Goal: Task Accomplishment & Management: Complete application form

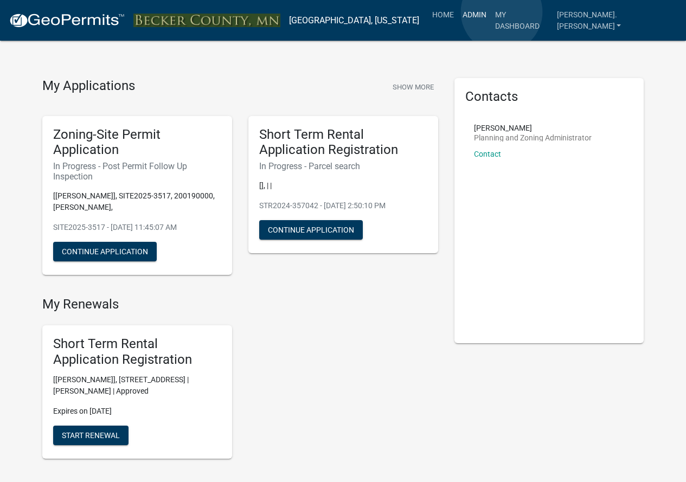
click at [491, 12] on link "Admin" at bounding box center [474, 14] width 33 height 21
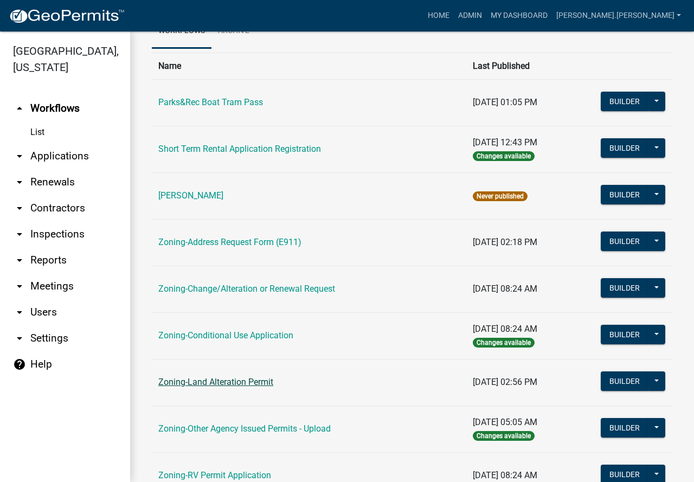
scroll to position [271, 0]
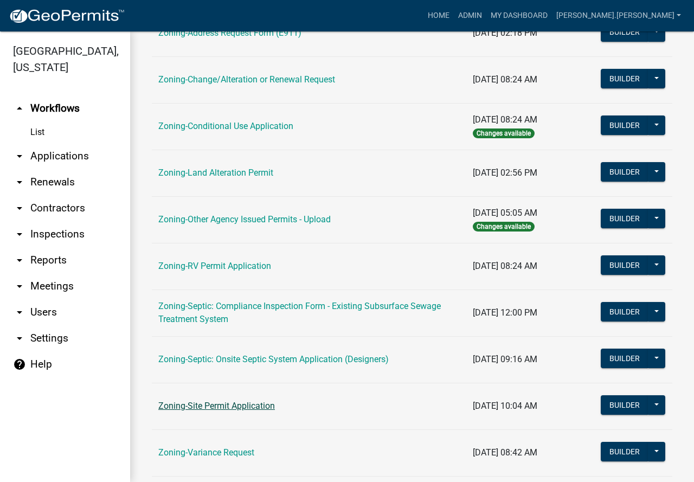
click at [221, 411] on link "Zoning-Site Permit Application" at bounding box center [216, 406] width 117 height 10
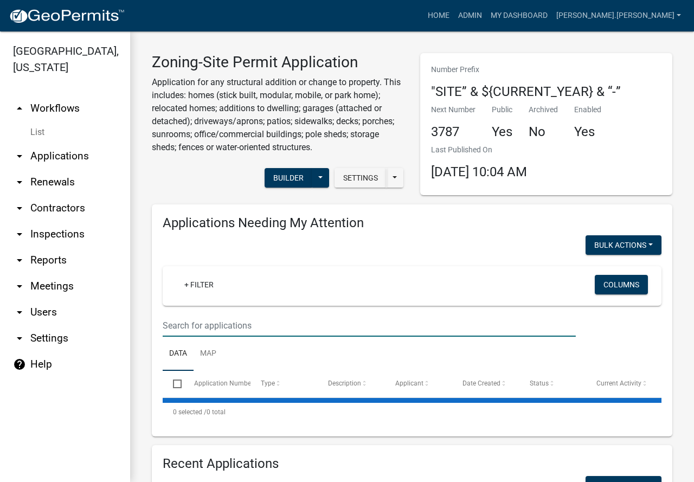
click at [349, 323] on input "text" at bounding box center [369, 326] width 413 height 22
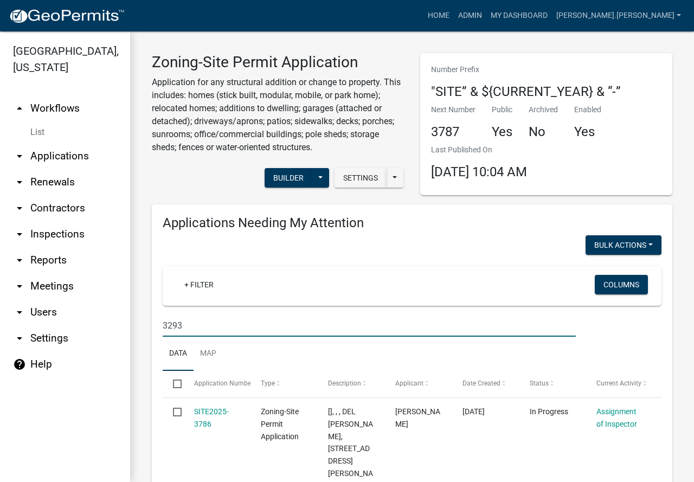
type input "3293"
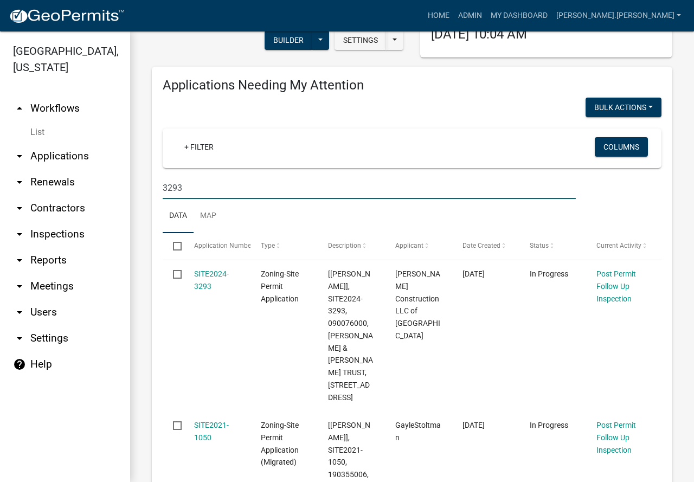
scroll to position [163, 0]
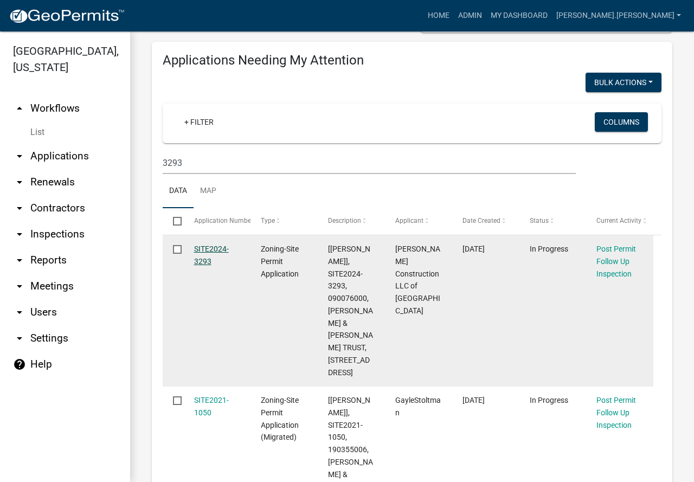
click at [199, 250] on link "SITE2024-3293" at bounding box center [211, 255] width 35 height 21
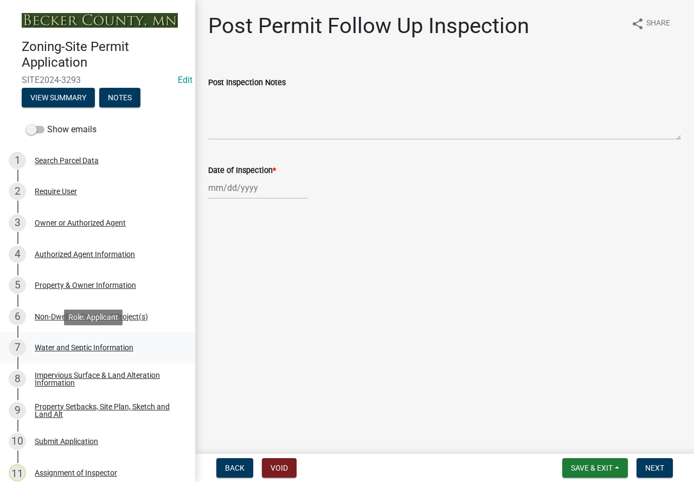
click at [62, 344] on div "Water and Septic Information" at bounding box center [84, 348] width 99 height 8
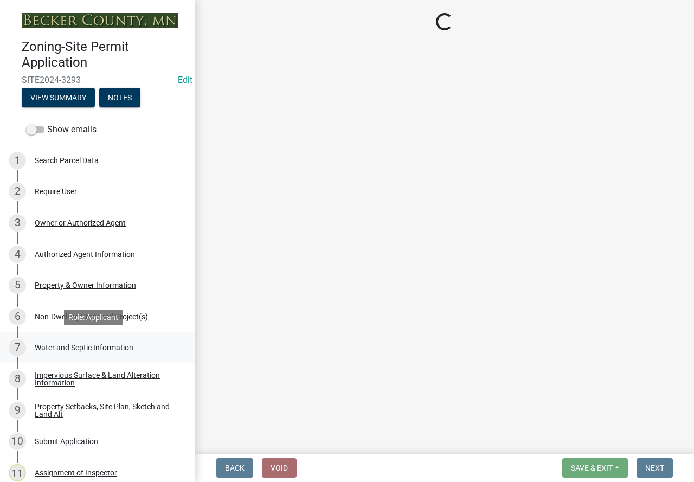
select select "9c51a48b-0bee-4836-8d5c-beab6e77ad2a"
select select "25b8aef2-9eed-4c0f-8836-08d4b8d082b1"
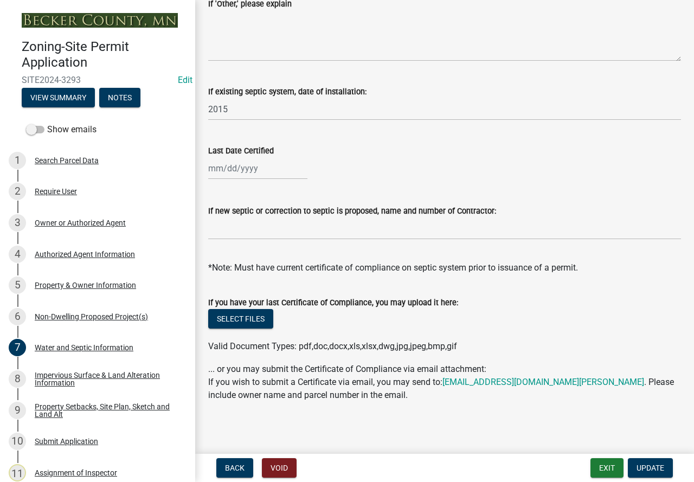
scroll to position [340, 0]
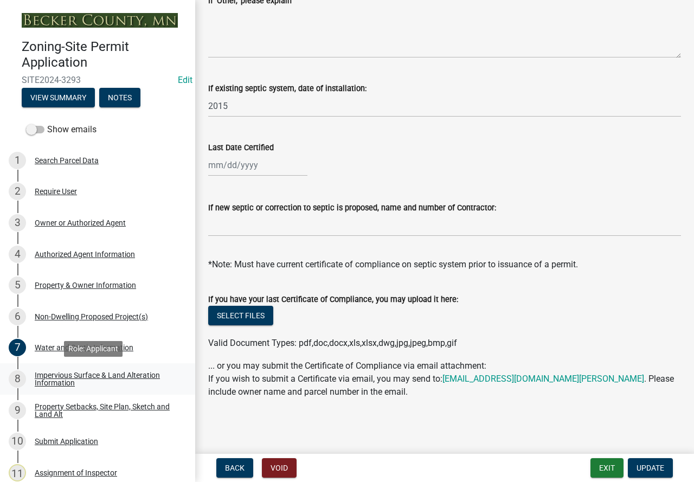
click at [62, 382] on div "Impervious Surface & Land Alteration Information" at bounding box center [106, 379] width 143 height 15
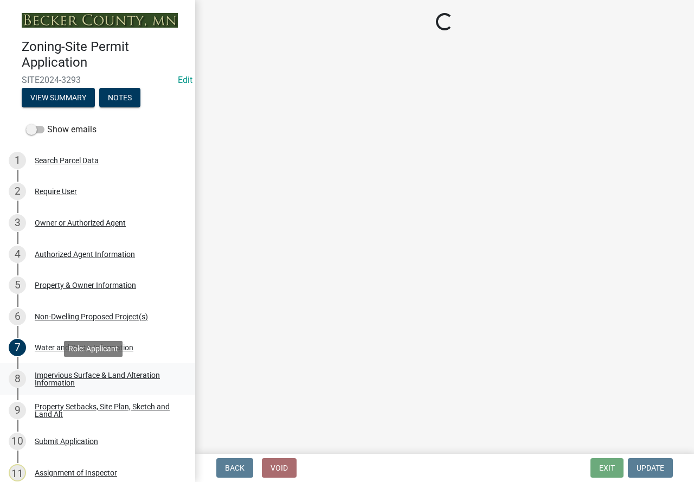
scroll to position [0, 0]
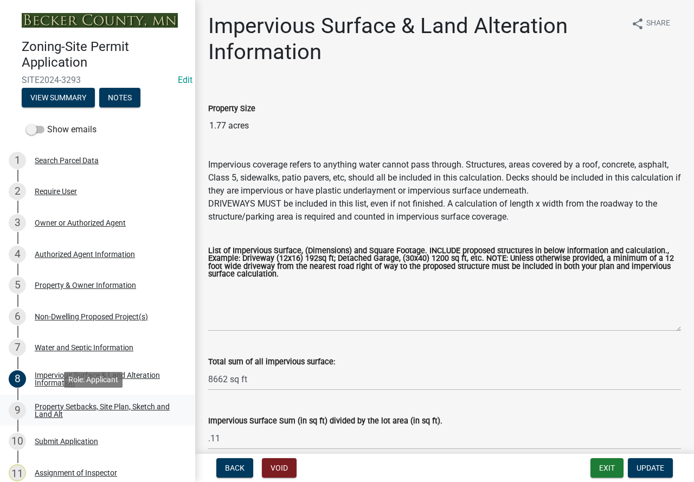
click at [70, 413] on div "Property Setbacks, Site Plan, Sketch and Land Alt" at bounding box center [106, 410] width 143 height 15
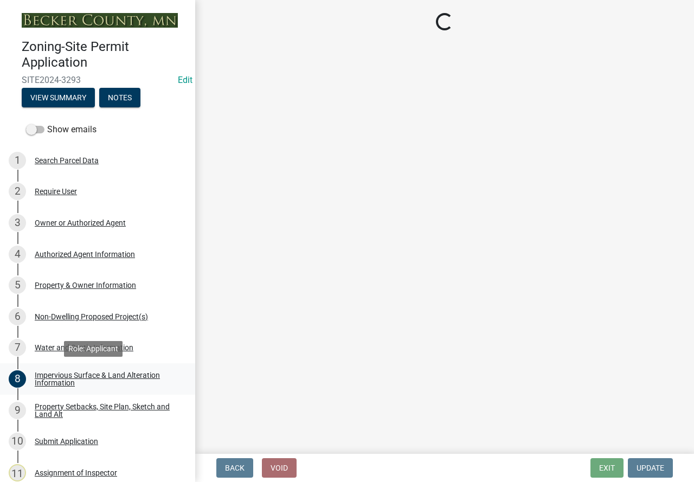
select select "7b13c63f-e699-4112-b373-98fbd28ec536"
select select "f07d6a8d-5435-45ea-b141-0d7641a978e8"
select select "b56a4575-9846-47cf-8067-c59a4853da22"
select select "12f785fb-c378-4b18-841c-21c73dc99083"
select select "e8ab2dc3-aa3f-46f3-9b4a-37eb25ad84af"
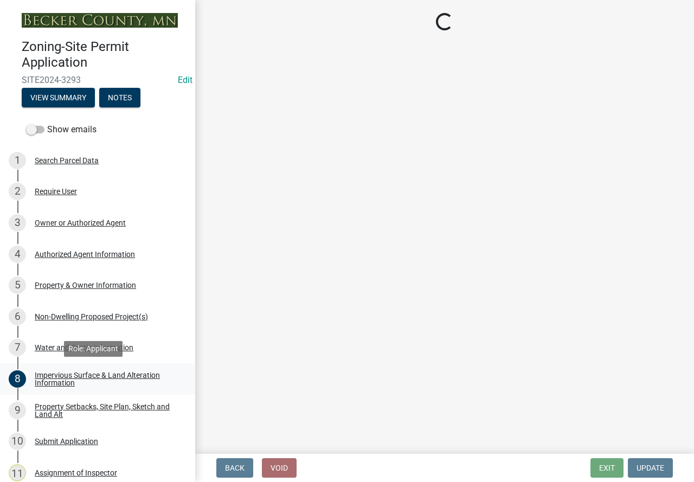
select select "27b2a8b4-abf6-463e-8c0c-7c5d2b4fe26f"
select select "5ad4ab64-b44e-481c-9000-9e5907aa74e1"
select select "a96800da-4e88-4c62-b1ff-2cd17f9e3346"
select select "c8b8ea71-7088-4e87-a493-7bc88cc2835b"
select select "a4ce8fad-3c47-4e2b-9375-28a8f2ee630b"
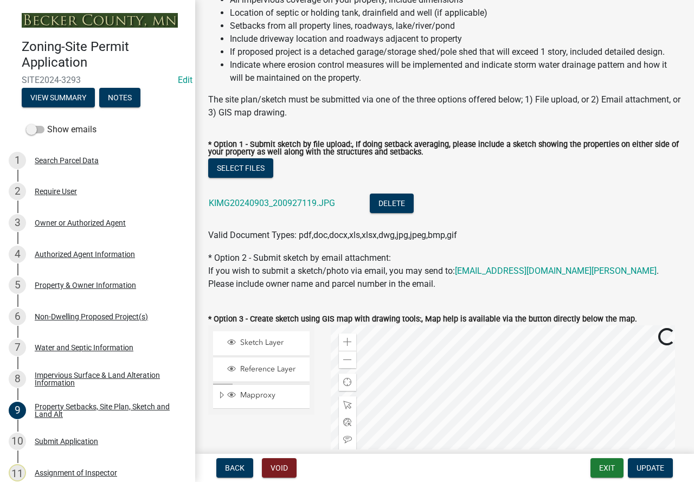
scroll to position [271, 0]
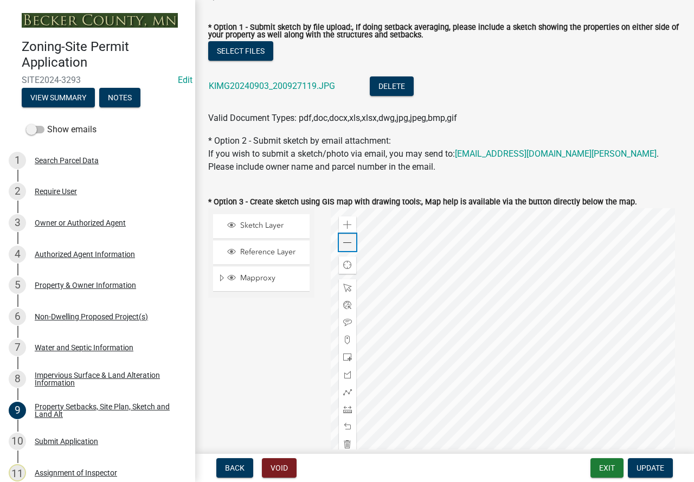
click at [346, 239] on span at bounding box center [347, 243] width 9 height 9
click at [345, 227] on span at bounding box center [347, 225] width 9 height 9
click at [106, 313] on div "Non-Dwelling Proposed Project(s)" at bounding box center [91, 317] width 113 height 8
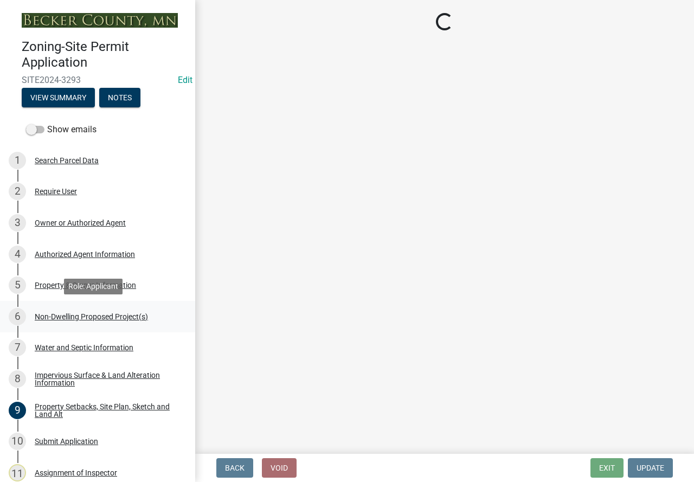
select select "273652f8-2357-47c0-90cc-77e373caeeb7"
select select "3a2d96d3-fd69-4ed9-bae4-7a5aa03a7e58"
select select "cf118f3b-6469-426f-b247-8aeebfb0198d"
select select "d5258256-81e9-4688-bc84-b01445ee29b6"
select select "258cbdbc-8629-455d-9fed-6a57bf82144e"
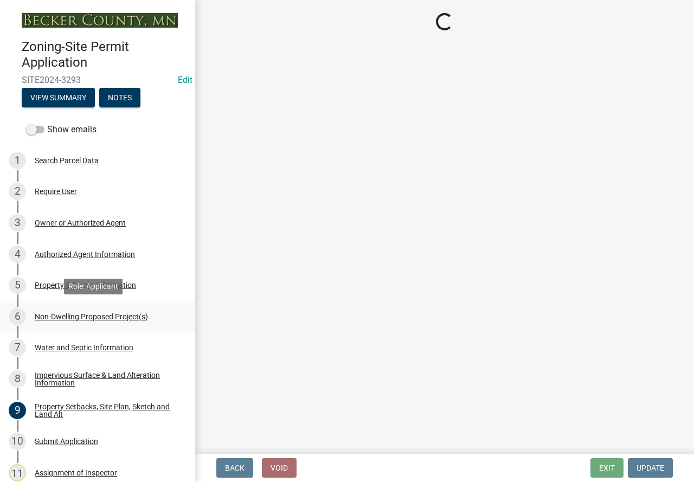
select select "a9a8393f-3c28-47b8-b6d9-84c94641c3fc"
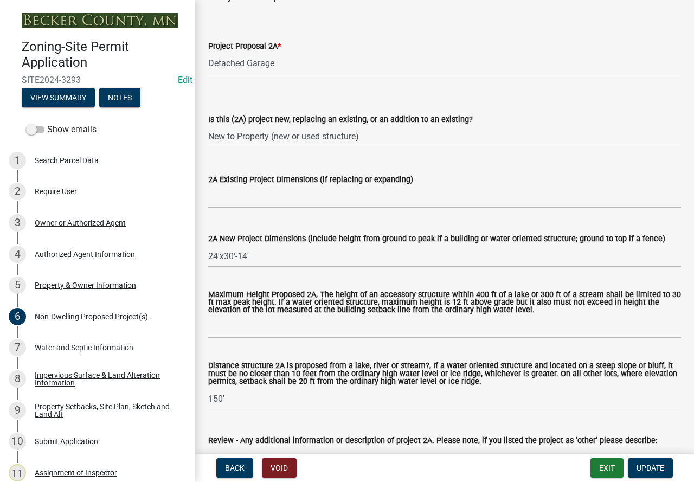
scroll to position [217, 0]
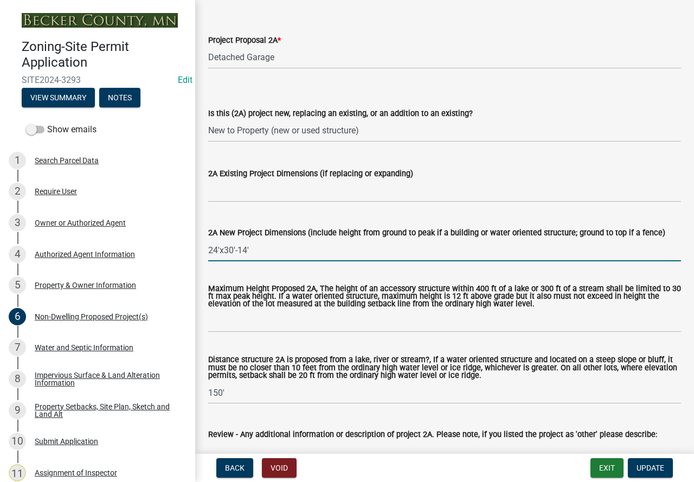
click at [218, 248] on input "24'x30'-14'" at bounding box center [444, 250] width 473 height 22
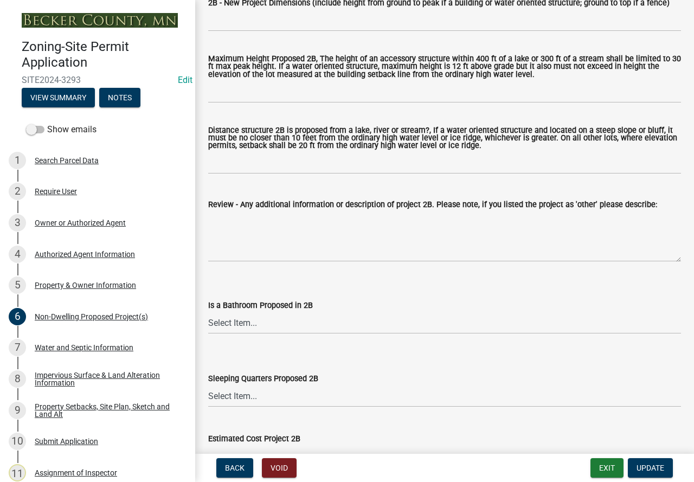
scroll to position [1465, 0]
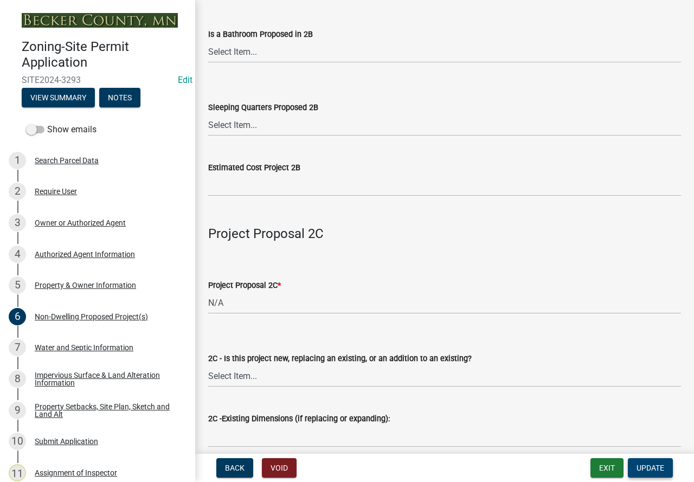
type input "30'x30'-14'"
click at [655, 465] on span "Update" at bounding box center [651, 468] width 28 height 9
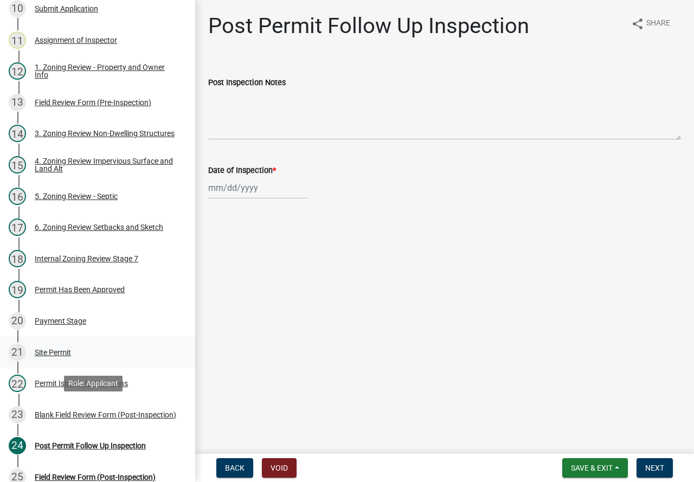
scroll to position [434, 0]
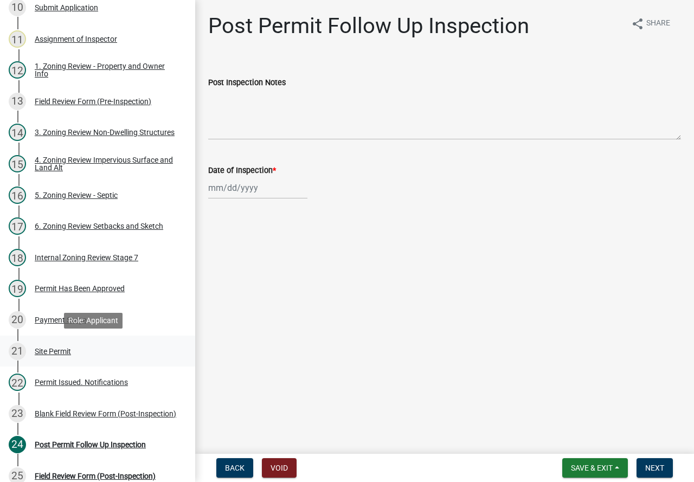
click at [69, 354] on div "Site Permit" at bounding box center [53, 352] width 36 height 8
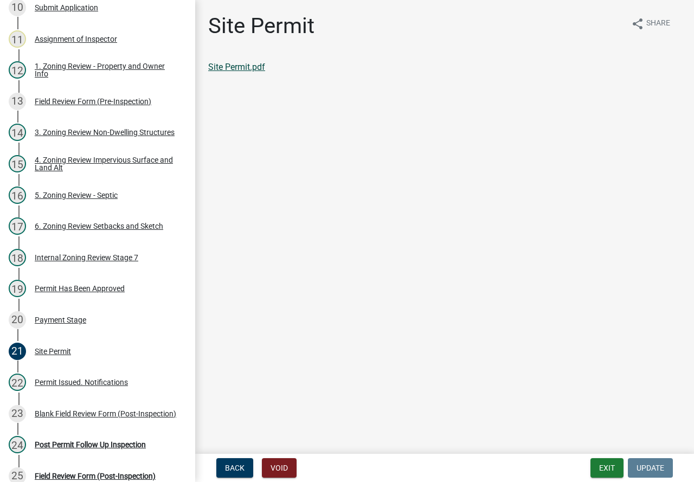
click at [255, 67] on link "Site Permit.pdf" at bounding box center [236, 67] width 57 height 10
